Goal: Find specific page/section: Find specific page/section

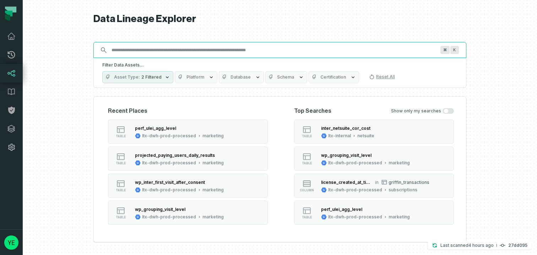
paste input "**********"
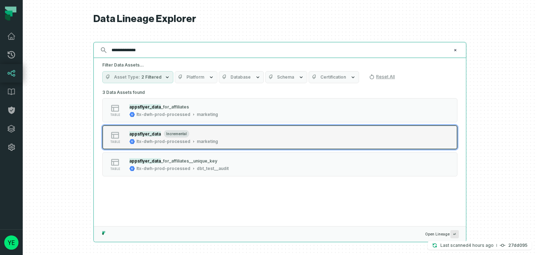
type input "**********"
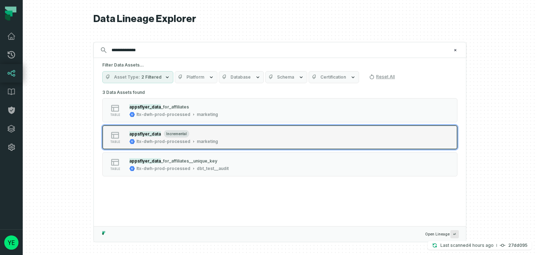
click at [219, 134] on div "table appsflyer_data incremental ltx-dwh-prod-processed marketing" at bounding box center [193, 137] width 178 height 14
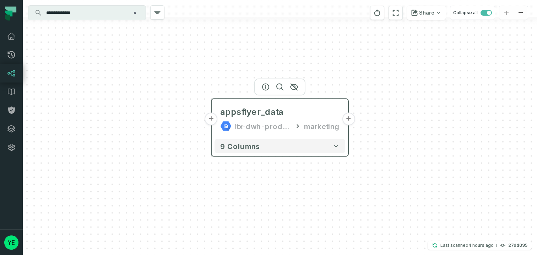
click at [349, 119] on button "+" at bounding box center [348, 119] width 13 height 13
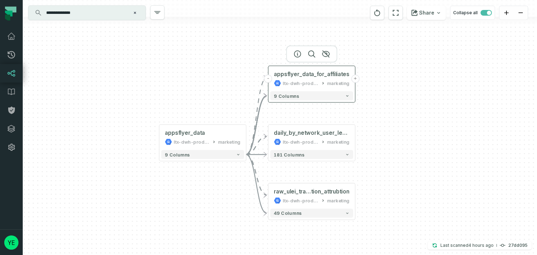
click at [353, 78] on button "+" at bounding box center [355, 79] width 8 height 8
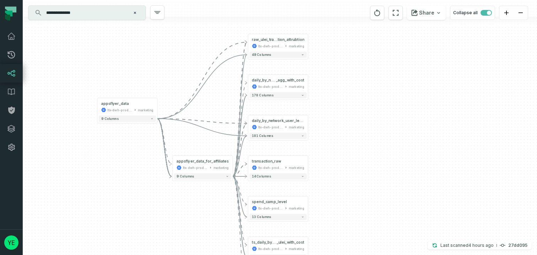
drag, startPoint x: 360, startPoint y: 96, endPoint x: 358, endPoint y: 138, distance: 41.6
click at [358, 138] on div "+ daily_by_network_ulei_and _agg_with_cost ltx-dwh-prod-processed marketing + 1…" at bounding box center [280, 127] width 514 height 255
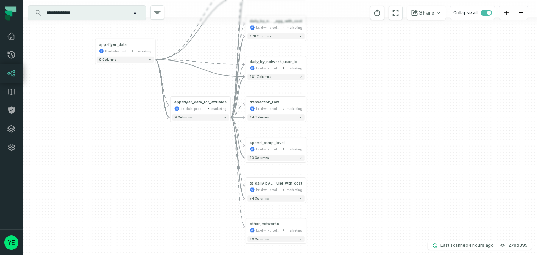
drag, startPoint x: 358, startPoint y: 138, endPoint x: 356, endPoint y: 79, distance: 59.0
click at [356, 79] on div "+ daily_by_network_ulei_and _agg_with_cost ltx-dwh-prod-processed marketing + 1…" at bounding box center [280, 127] width 514 height 255
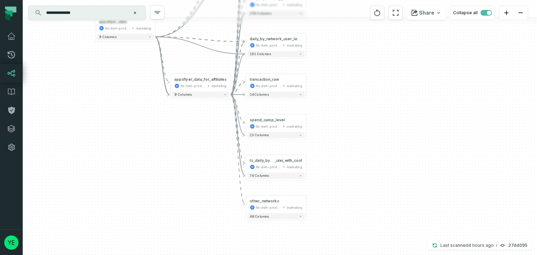
drag, startPoint x: 351, startPoint y: 121, endPoint x: 351, endPoint y: 98, distance: 22.4
click at [351, 98] on div "+ daily_by_network_ulei_and _agg_with_cost ltx-dwh-prod-processed marketing + 1…" at bounding box center [280, 127] width 514 height 255
click at [306, 125] on button "+" at bounding box center [306, 123] width 6 height 6
